Goal: Transaction & Acquisition: Purchase product/service

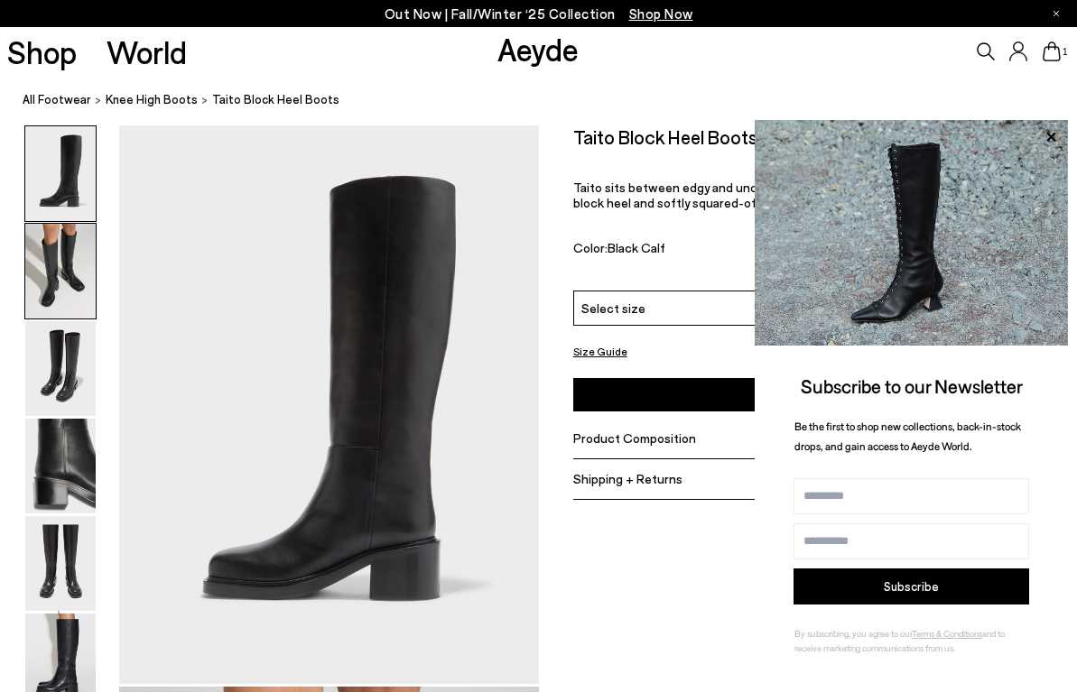
click at [73, 279] on img at bounding box center [60, 271] width 70 height 95
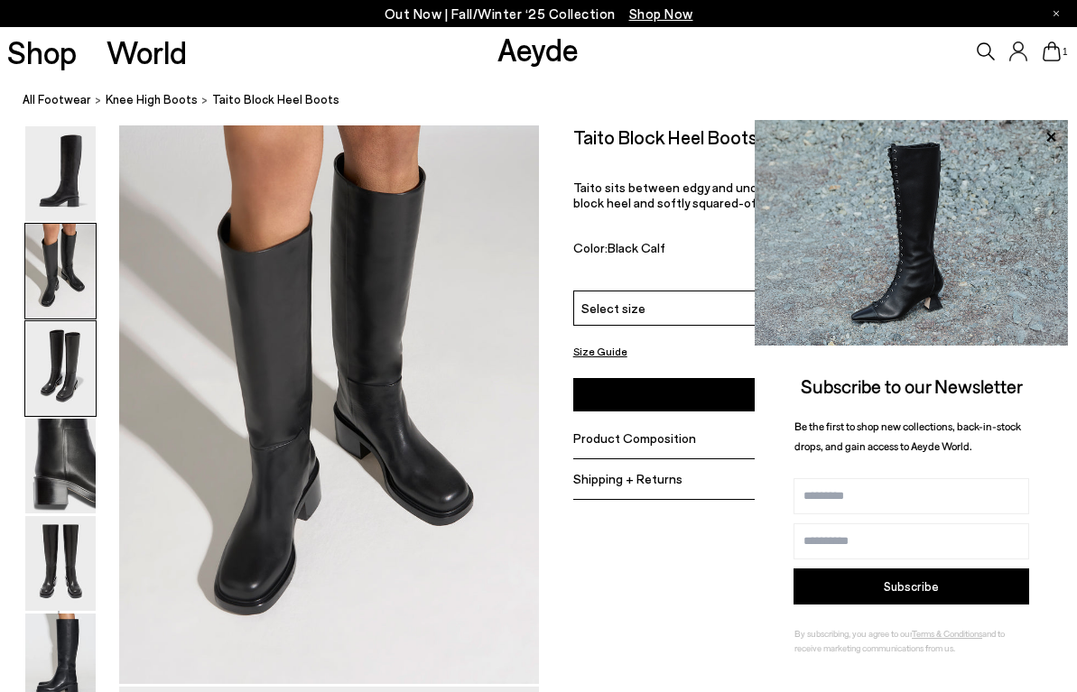
click at [56, 348] on img at bounding box center [60, 368] width 70 height 95
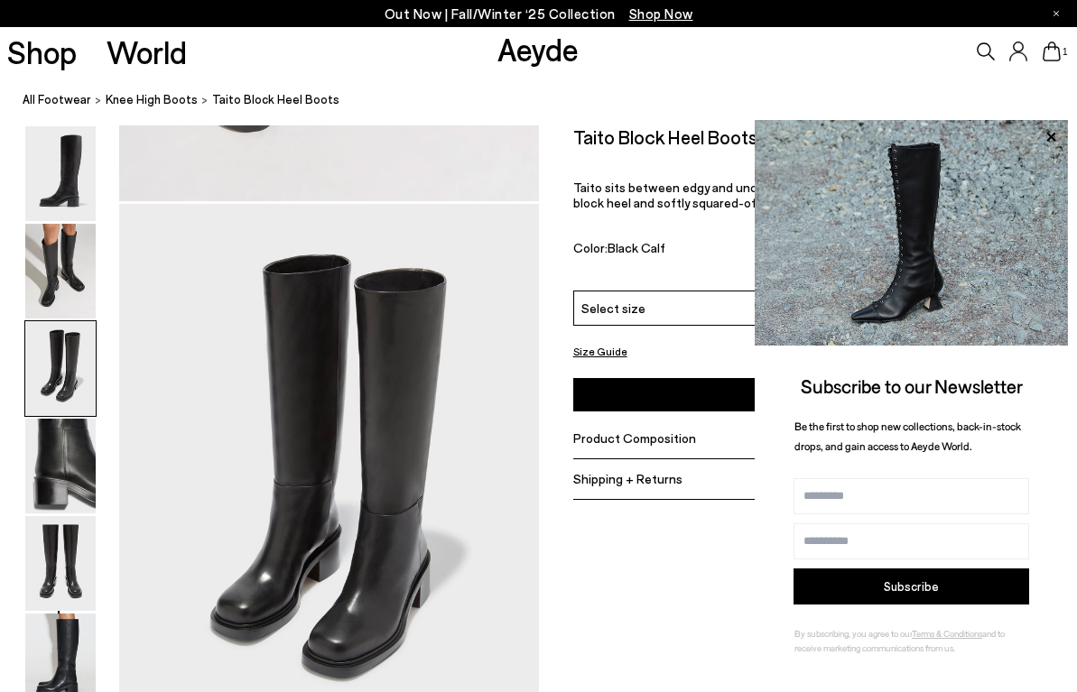
scroll to position [1124, 0]
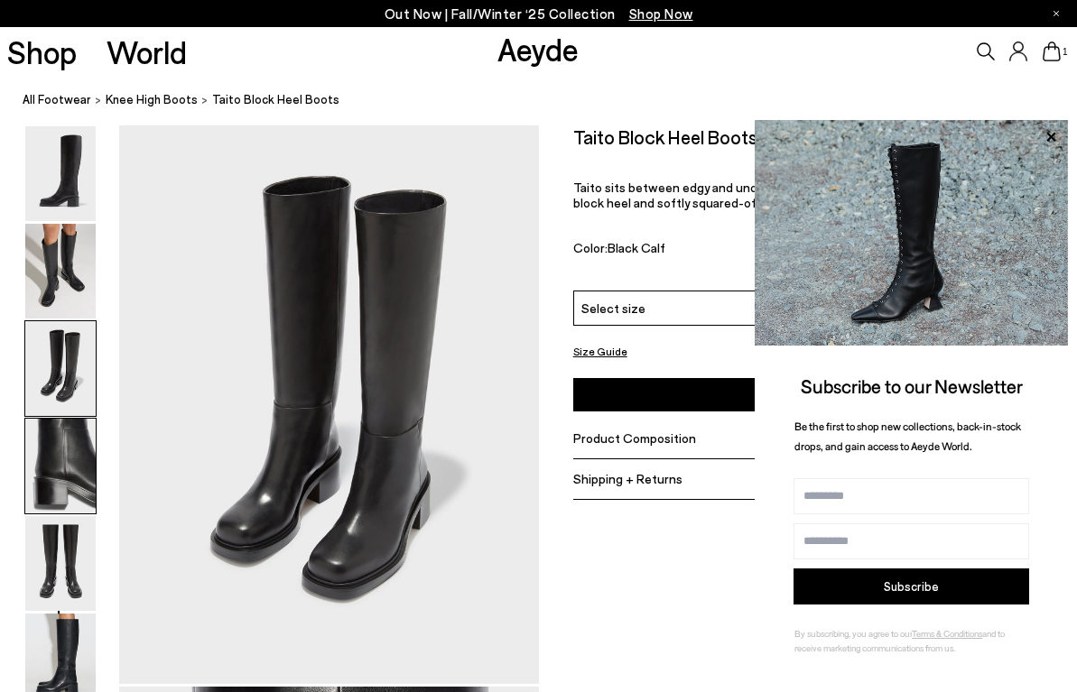
click at [45, 432] on img at bounding box center [60, 466] width 70 height 95
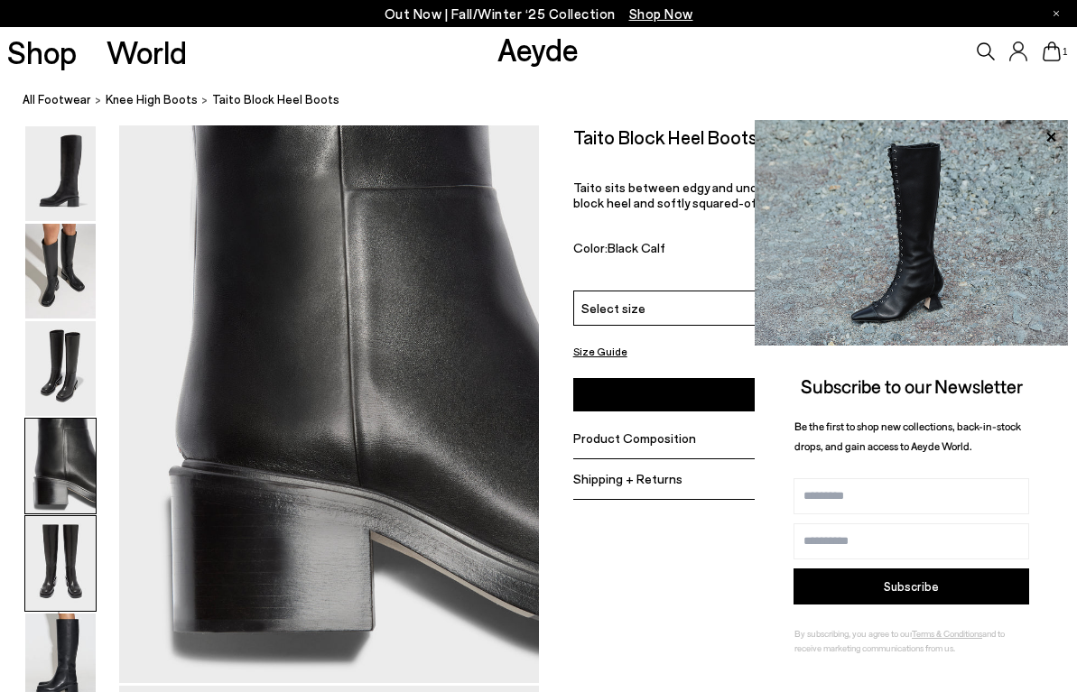
click at [26, 523] on img at bounding box center [60, 563] width 70 height 95
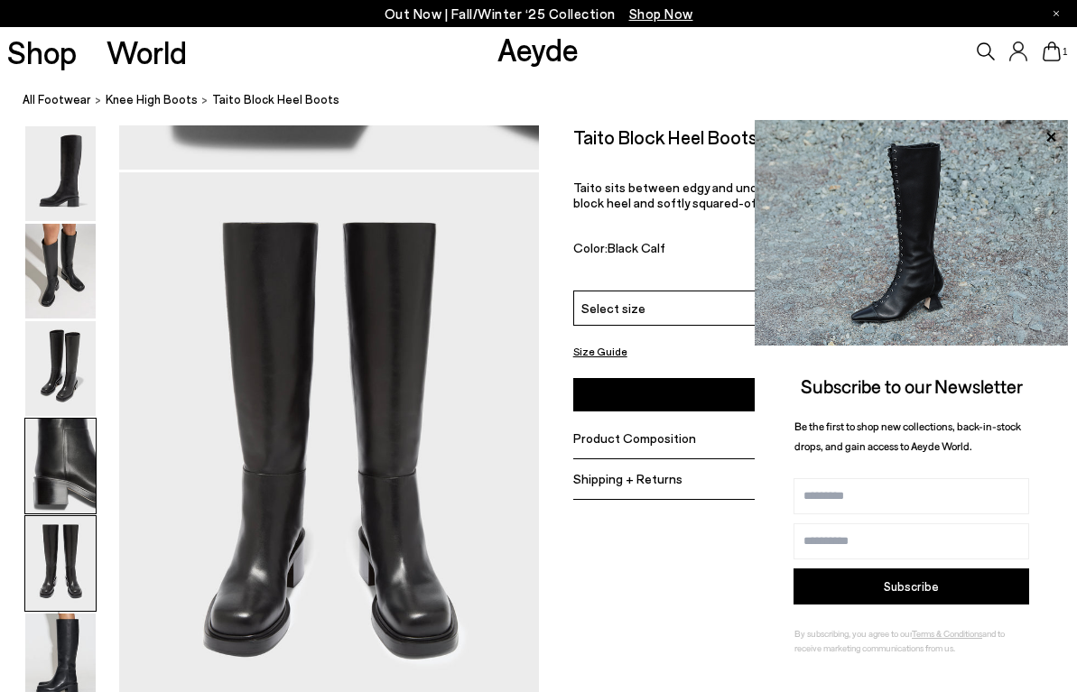
scroll to position [2248, 0]
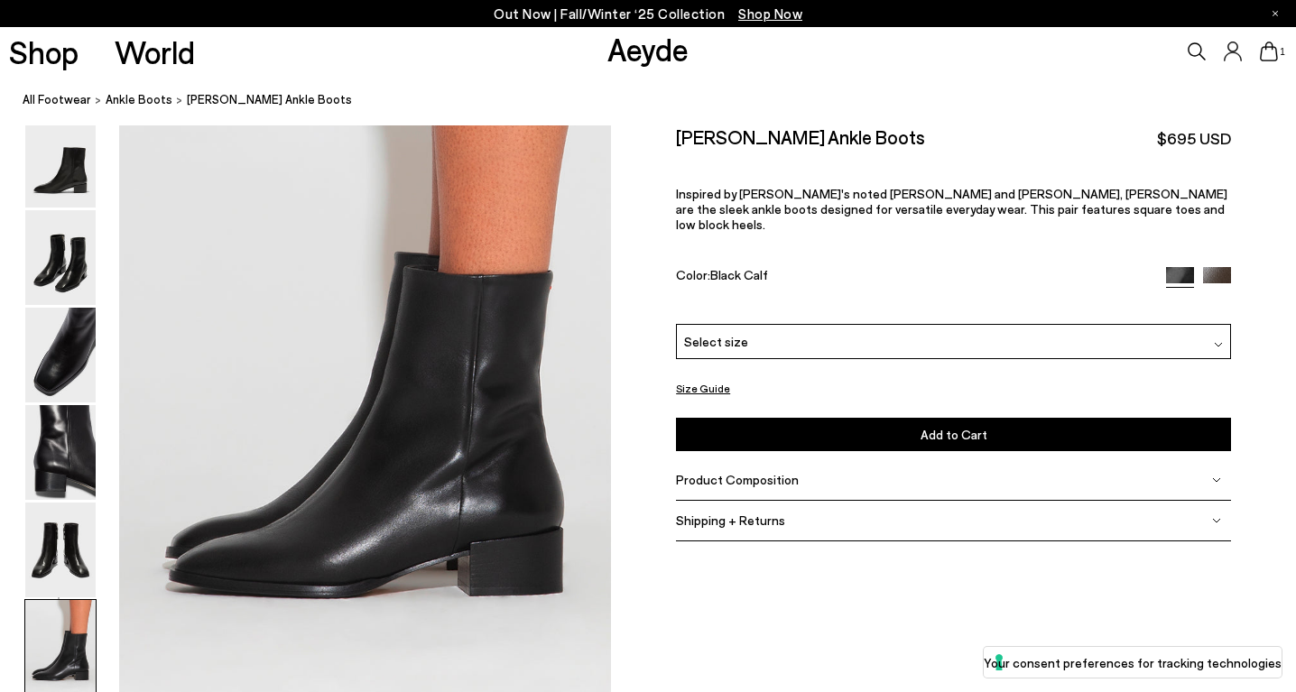
scroll to position [3532, 0]
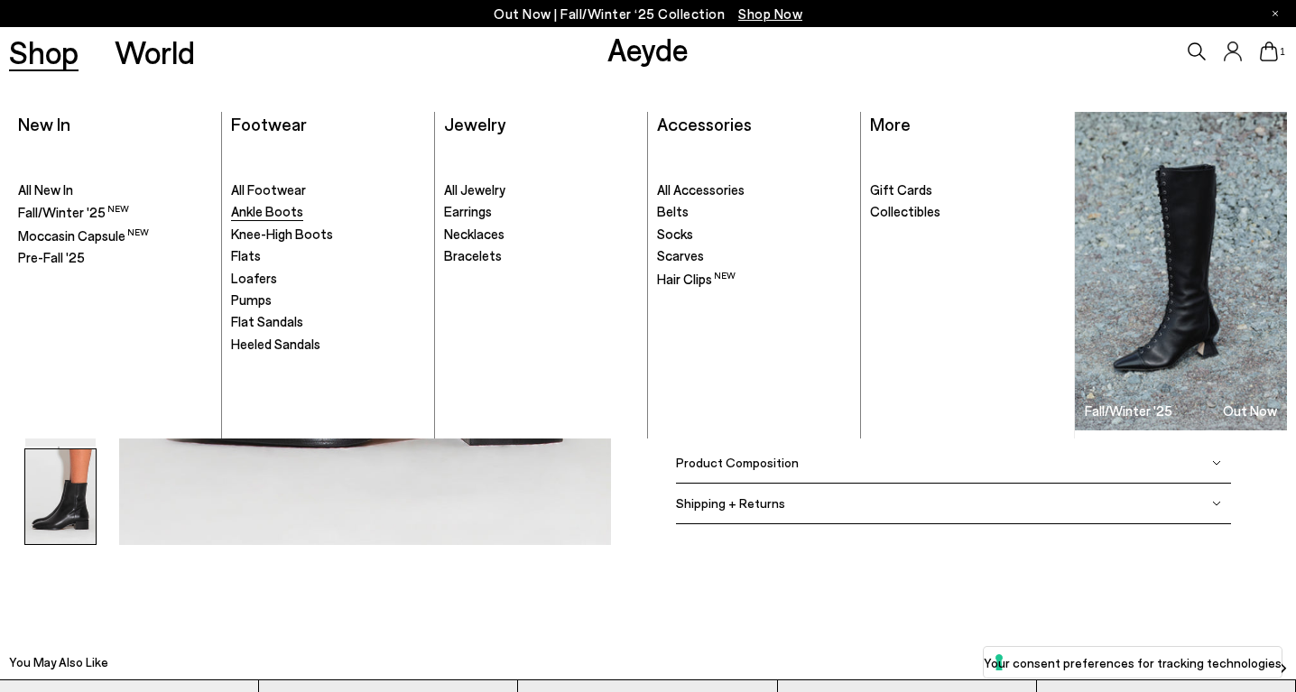
click at [269, 209] on span "Ankle Boots" at bounding box center [267, 211] width 72 height 16
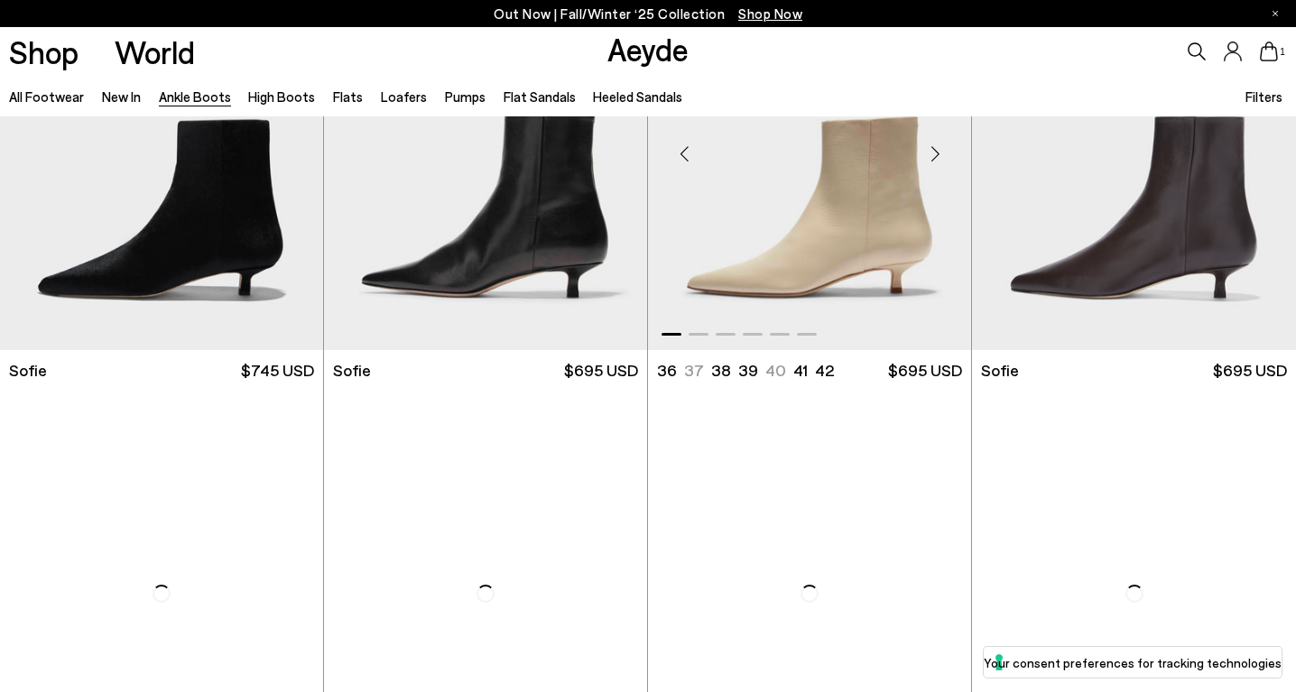
scroll to position [1679, 0]
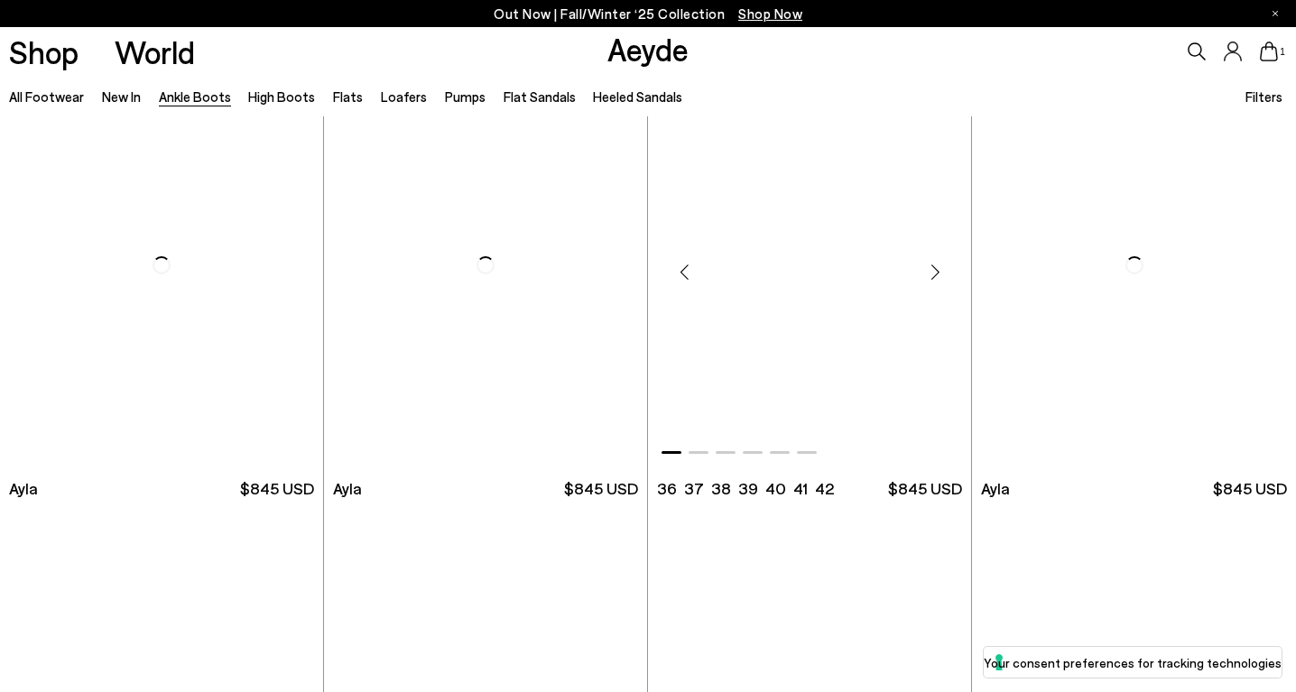
scroll to position [4972, 0]
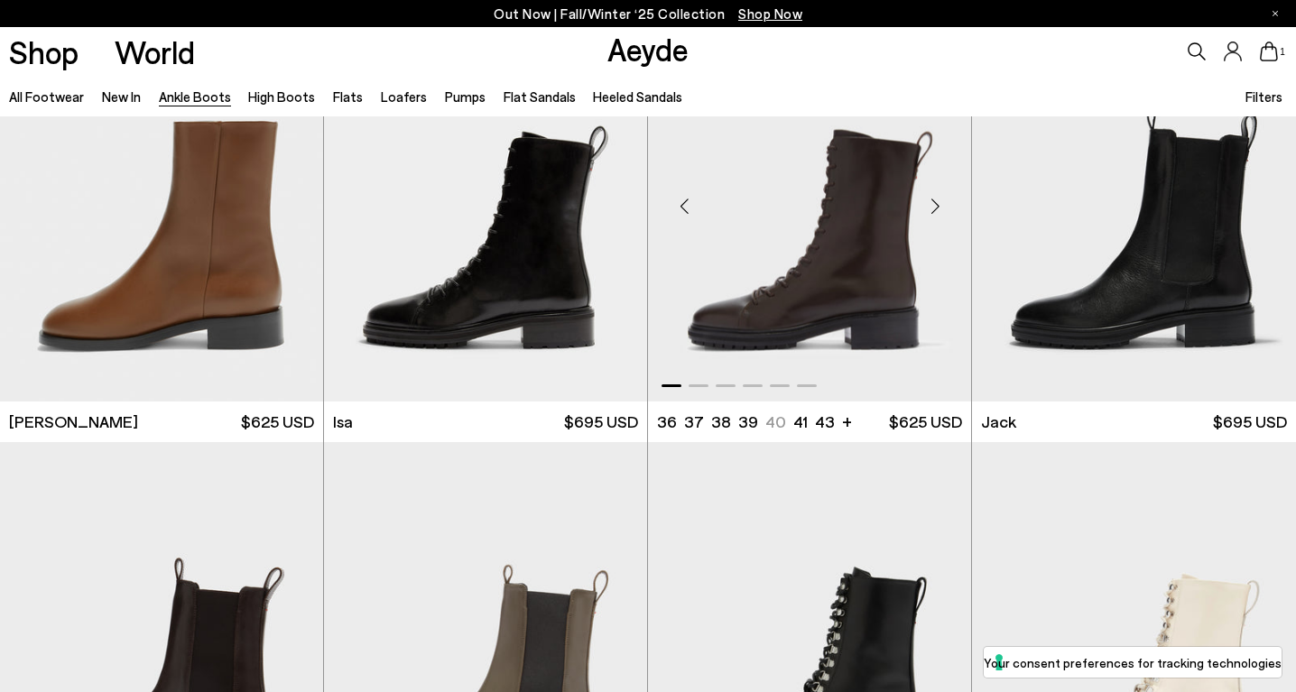
scroll to position [6706, 0]
